Goal: Find specific page/section: Find specific page/section

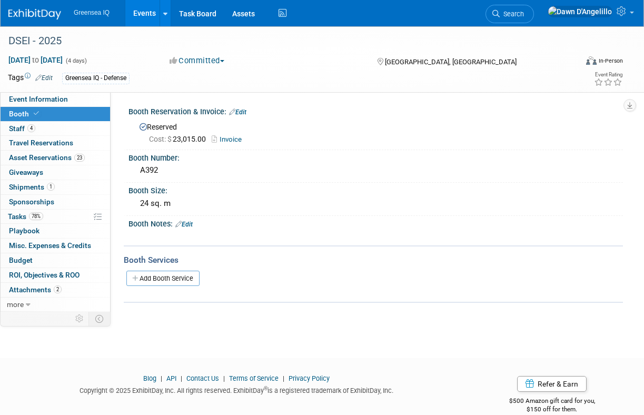
click at [147, 13] on link "Events" at bounding box center [144, 13] width 38 height 26
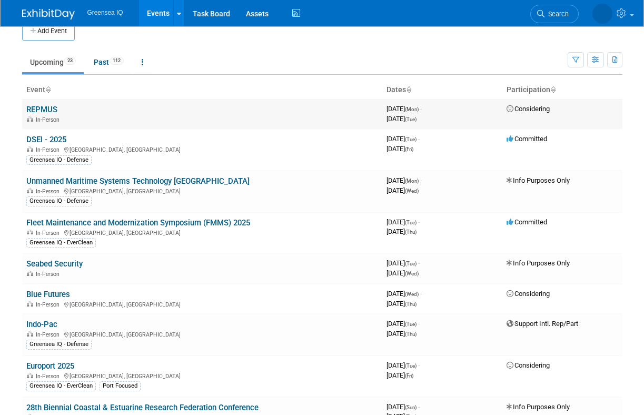
scroll to position [17, 0]
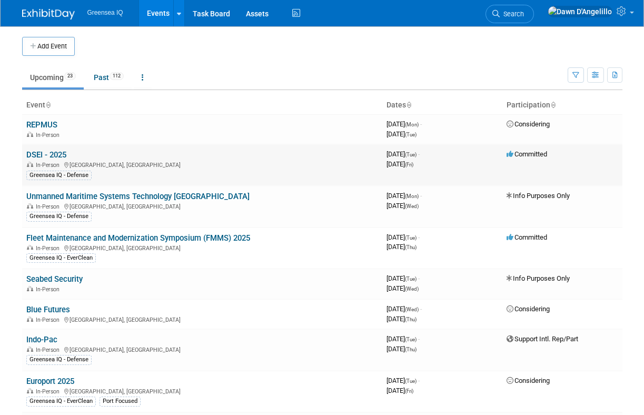
click at [53, 155] on link "DSEI - 2025" at bounding box center [46, 154] width 40 height 9
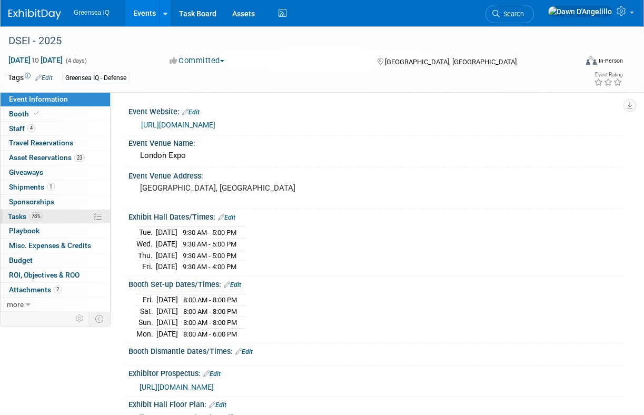
click at [19, 215] on span "Tasks 78%" at bounding box center [25, 216] width 35 height 8
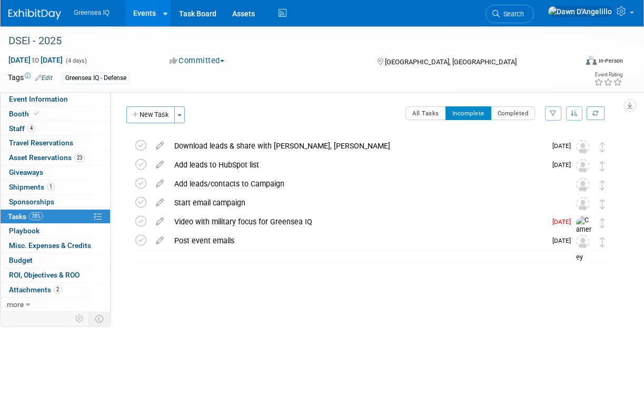
click at [283, 361] on body "Greensea IQ Events Add Event Bulk Upload Events Shareable Event Boards Recently…" at bounding box center [322, 207] width 644 height 415
